Goal: Information Seeking & Learning: Get advice/opinions

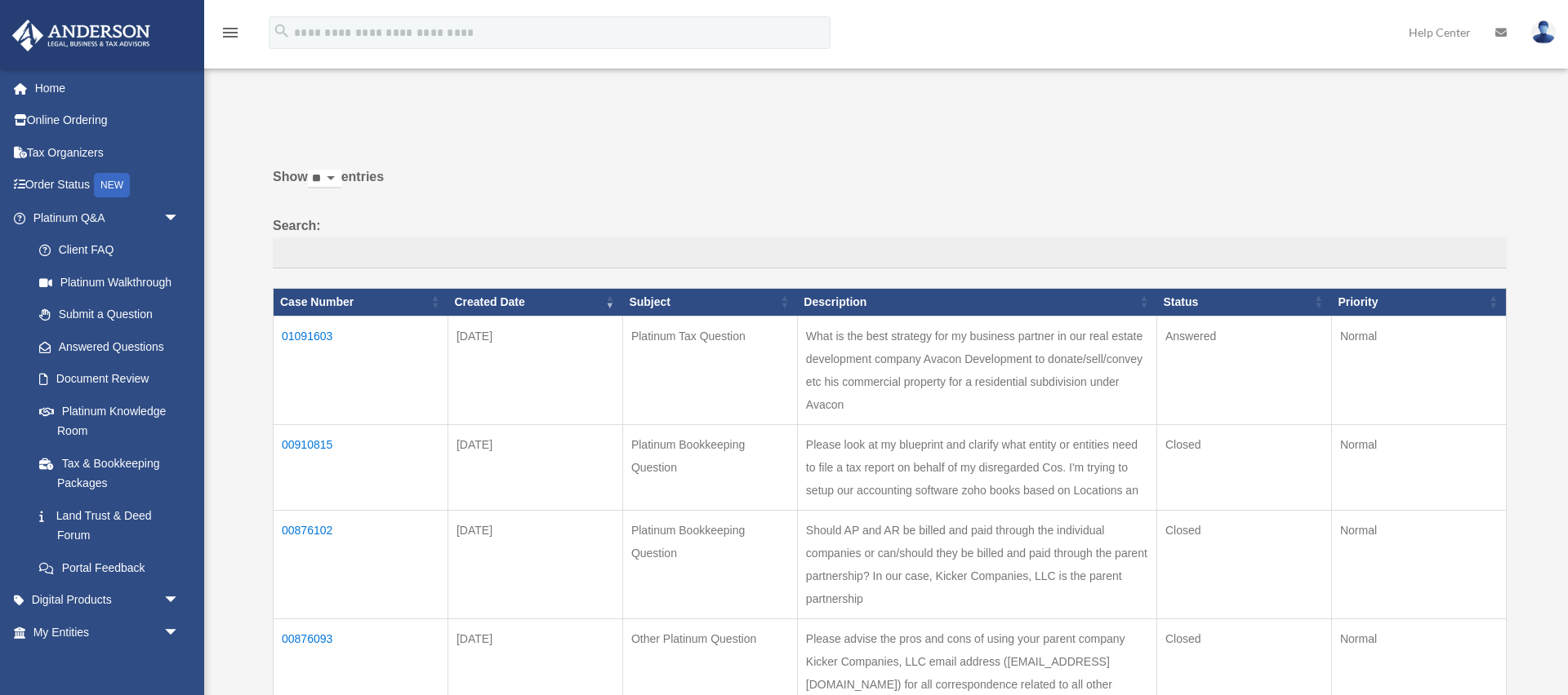
click at [311, 335] on td "01091603" at bounding box center [360, 370] width 175 height 109
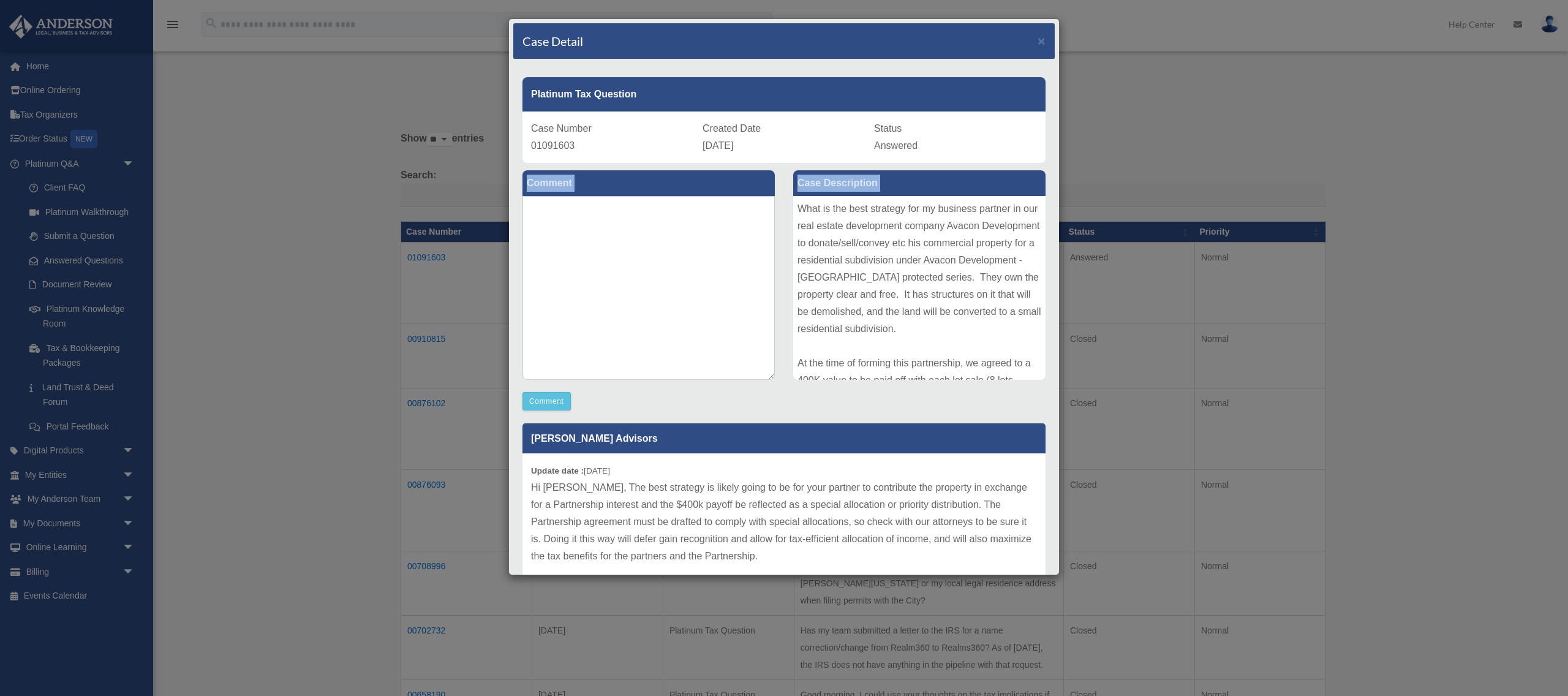
scroll to position [202, 0]
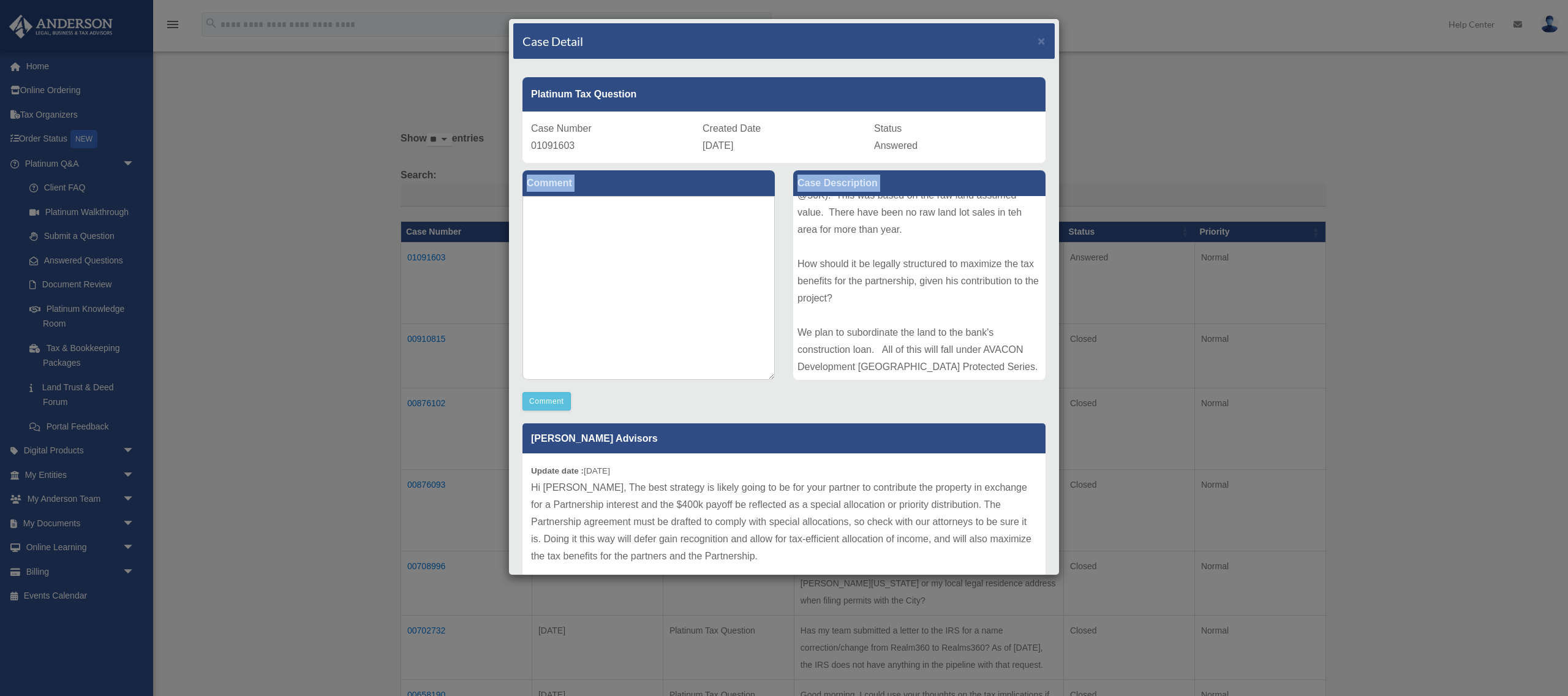
drag, startPoint x: 857, startPoint y: 282, endPoint x: 1014, endPoint y: 472, distance: 246.5
click at [1014, 472] on div "Comment Comment Case Description" at bounding box center [784, 379] width 541 height 432
copy div "What is the best strategy for my business partner in our real estate developmen…"
drag, startPoint x: 595, startPoint y: 501, endPoint x: 571, endPoint y: 502, distance: 24.0
click at [592, 503] on p "Hi [PERSON_NAME], The best strategy is likely going to be for your partner to c…" at bounding box center [784, 522] width 506 height 86
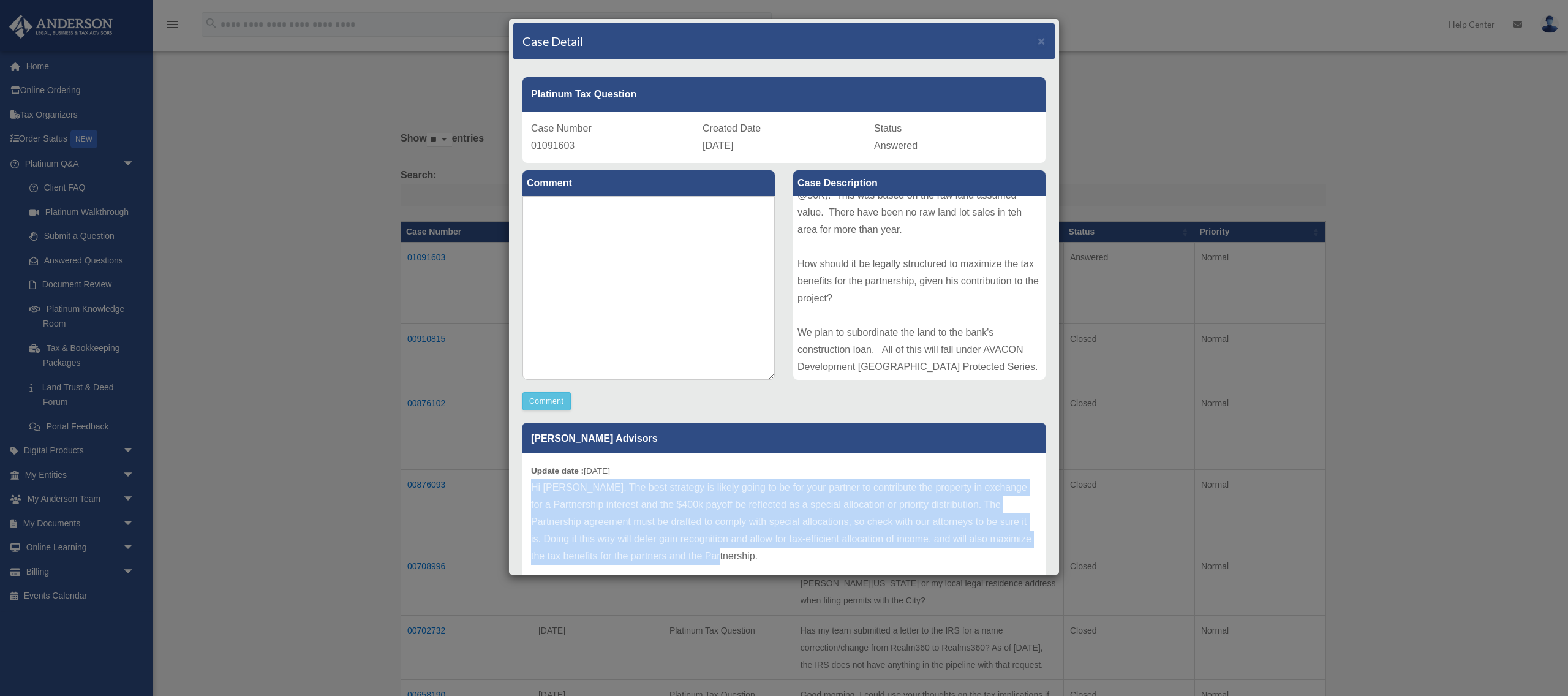
scroll to position [52, 0]
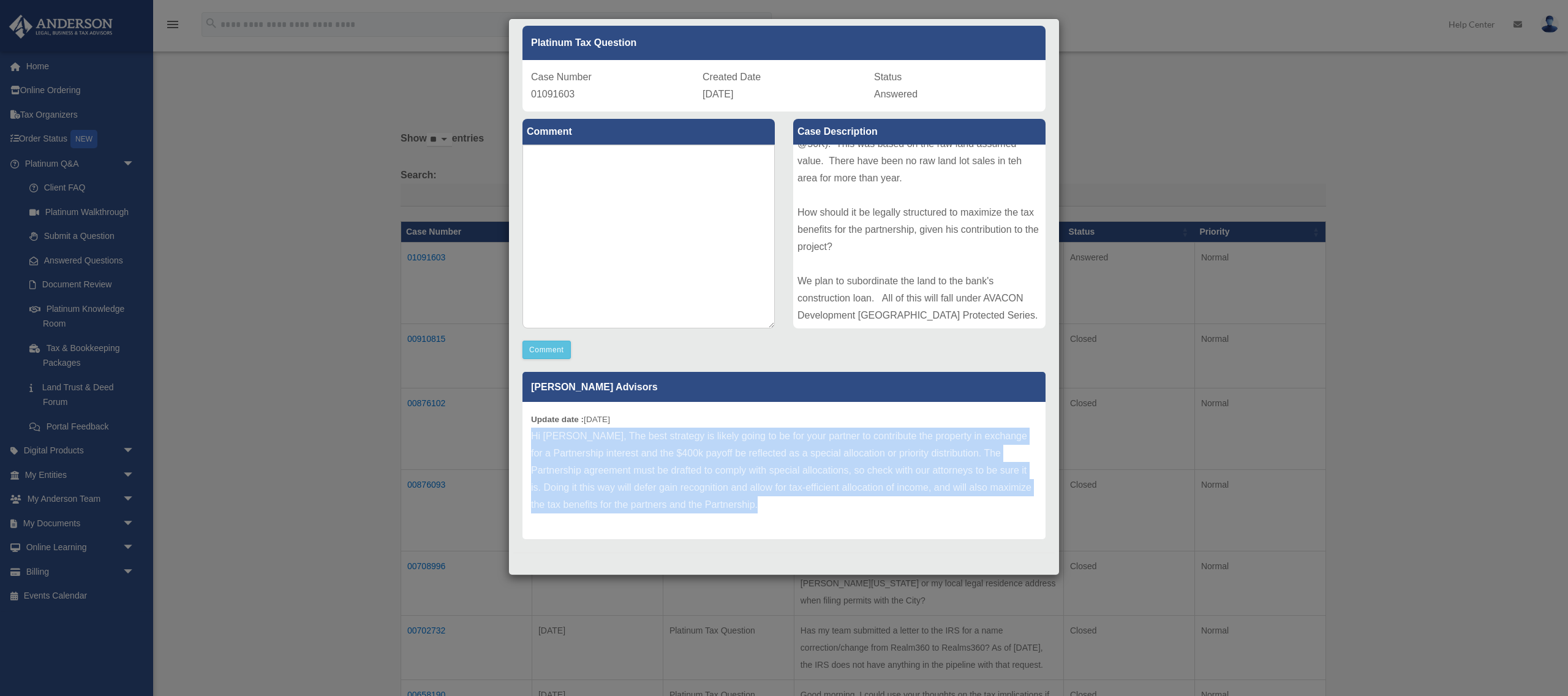
drag, startPoint x: 531, startPoint y: 487, endPoint x: 769, endPoint y: 581, distance: 255.9
click at [766, 521] on div "Case Detail × Platinum Tax Question Case Number 01091603 Created Date [DATE] St…" at bounding box center [784, 348] width 1568 height 696
copy div "Hi [PERSON_NAME], The best strategy is likely going to be for your partner to c…"
